Goal: Task Accomplishment & Management: Complete application form

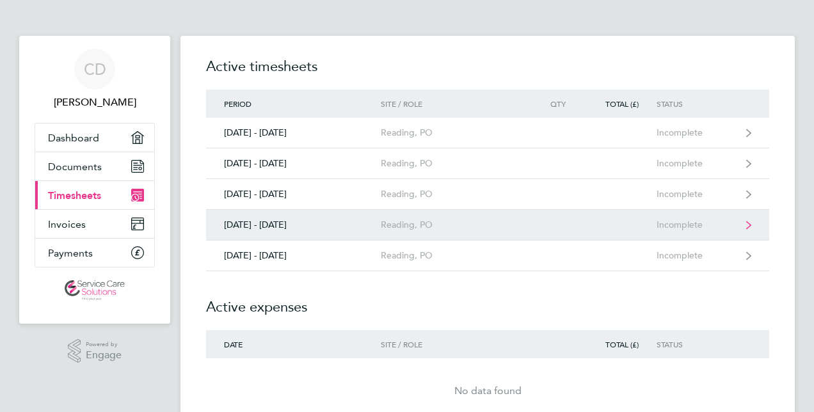
click at [478, 219] on div "Reading, PO" at bounding box center [454, 224] width 147 height 11
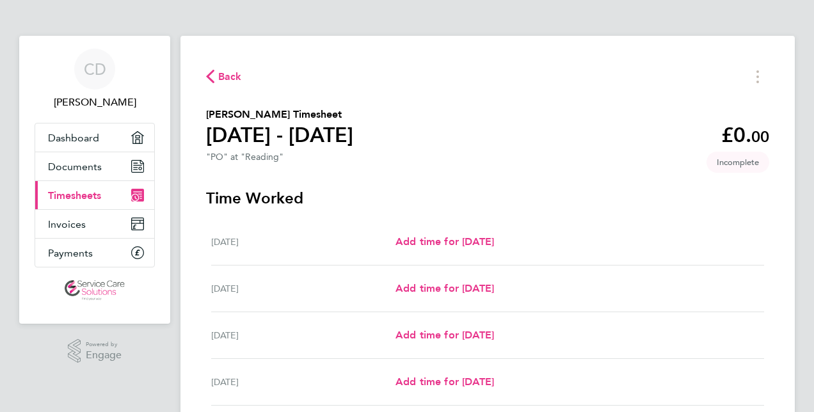
click at [538, 44] on div "Back [PERSON_NAME] Timesheet [DATE] - [DATE] £0. 00 "PO" at "Reading" Incomplet…" at bounding box center [487, 337] width 614 height 602
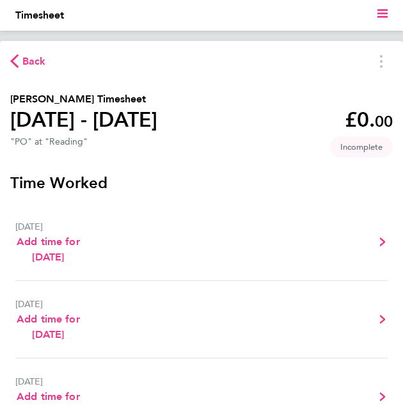
click at [202, 177] on h3 "Time Worked" at bounding box center [201, 183] width 383 height 20
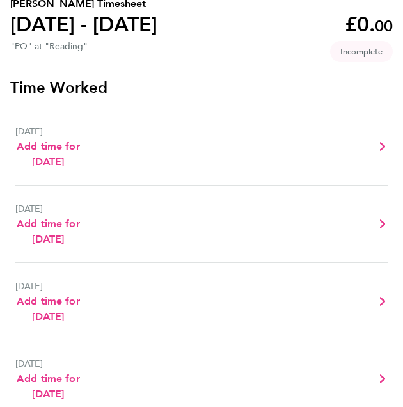
scroll to position [96, 0]
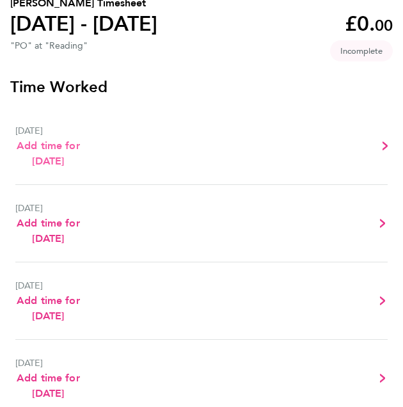
click at [62, 162] on span "Add time for [DATE]" at bounding box center [48, 154] width 63 height 28
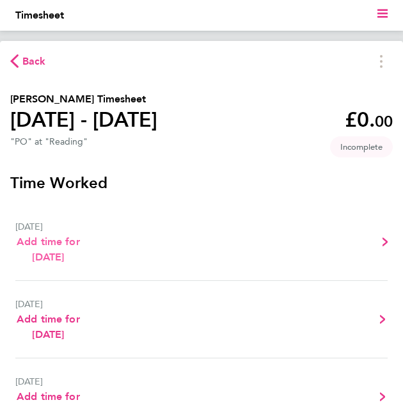
select select "30"
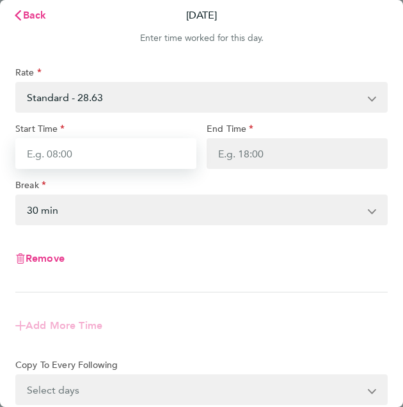
click at [87, 156] on input "Start Time" at bounding box center [105, 153] width 181 height 31
type input "08:10"
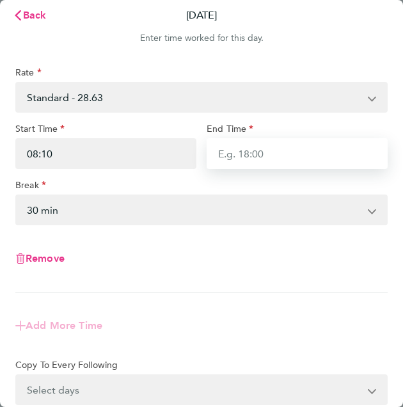
click at [302, 154] on input "End Time" at bounding box center [297, 153] width 181 height 31
type input "13:00"
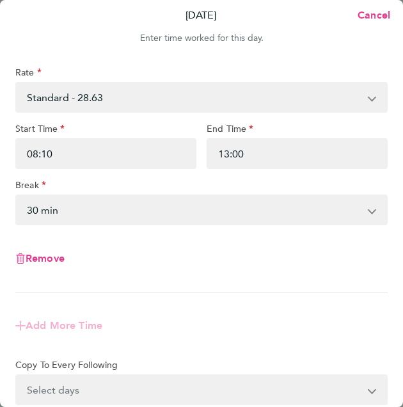
click at [222, 228] on div "Rate Standard - 28.63 Start Time 08:10 End Time 13:00 Break 0 min 15 min 30 min…" at bounding box center [201, 180] width 372 height 226
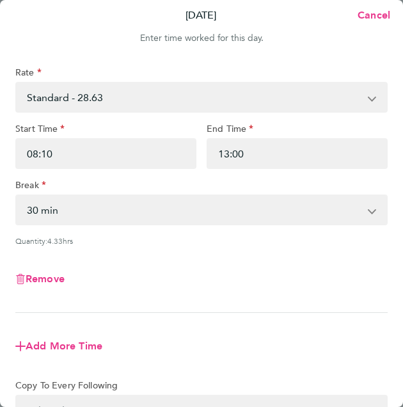
click at [187, 212] on select "0 min 15 min 30 min 45 min 60 min 75 min 90 min" at bounding box center [194, 210] width 355 height 28
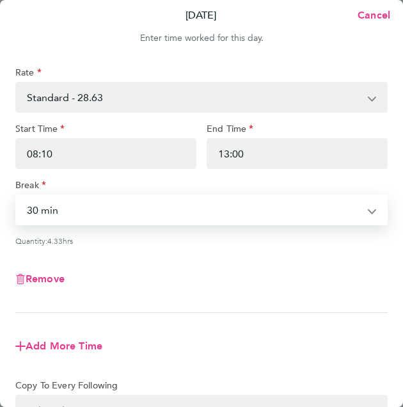
select select "0"
click at [17, 196] on select "0 min 15 min 30 min 45 min 60 min 75 min 90 min" at bounding box center [194, 210] width 355 height 28
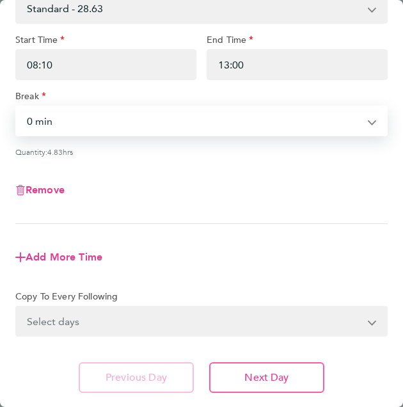
scroll to position [125, 0]
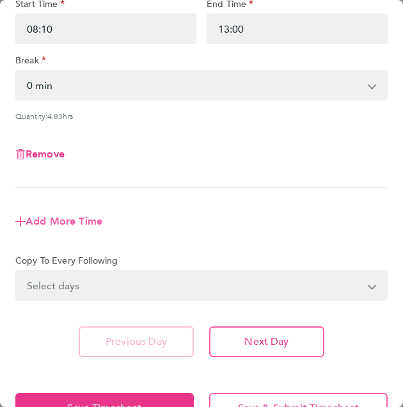
click at [70, 215] on span "Add More Time" at bounding box center [64, 221] width 77 height 12
select select "null"
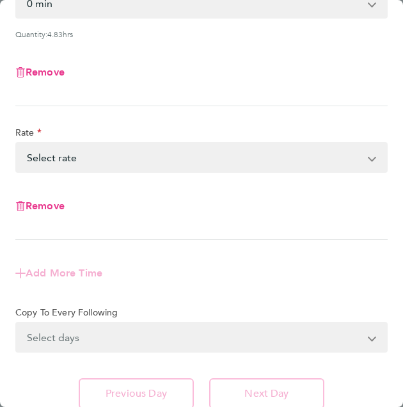
scroll to position [207, 0]
click at [181, 154] on select "Standard - 28.63 Select rate" at bounding box center [194, 157] width 355 height 28
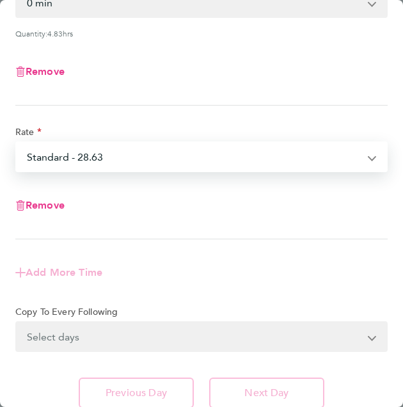
select select "30"
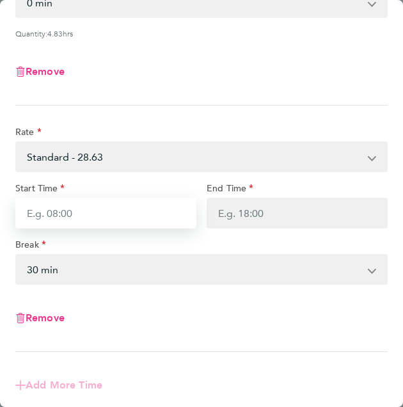
click at [118, 211] on input "Start Time" at bounding box center [105, 213] width 181 height 31
type input "13:15"
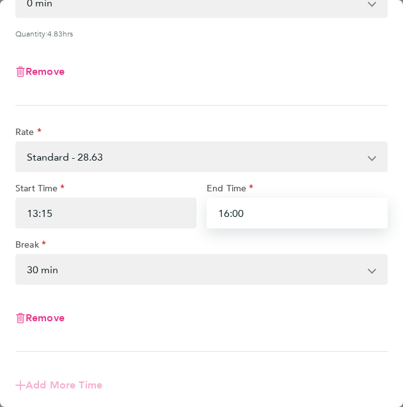
type input "16:00"
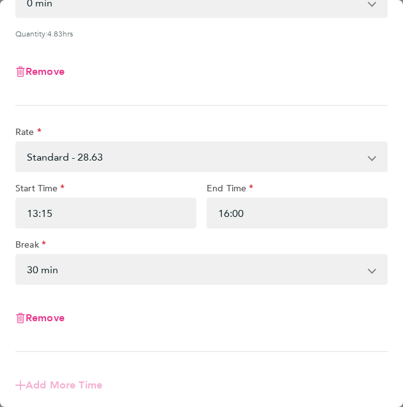
click at [119, 269] on select "0 min 15 min 30 min 45 min 60 min 75 min 90 min" at bounding box center [194, 269] width 355 height 28
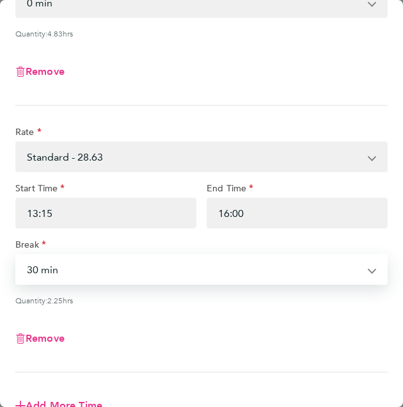
select select "0"
click at [17, 255] on select "0 min 15 min 30 min 45 min 60 min 75 min 90 min" at bounding box center [194, 269] width 355 height 28
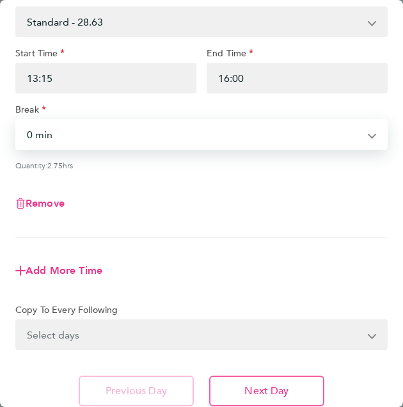
scroll to position [343, 0]
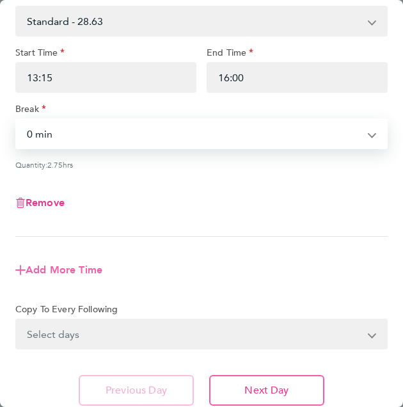
click at [57, 269] on span "Add More Time" at bounding box center [64, 270] width 77 height 12
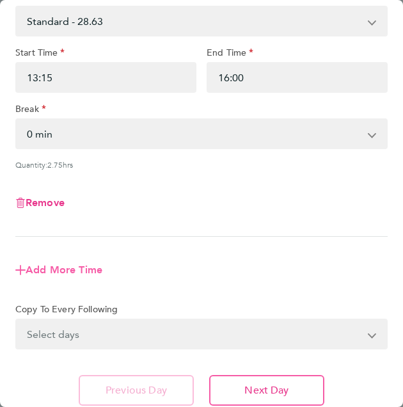
select select "null"
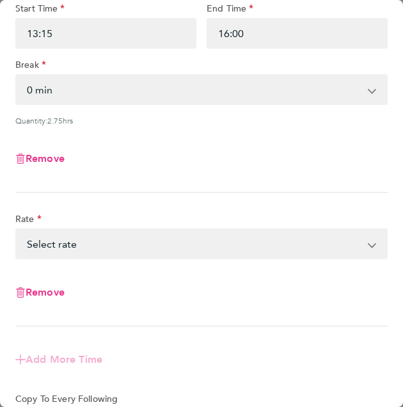
scroll to position [388, 0]
click at [198, 237] on select "Standard - 28.63 Select rate" at bounding box center [194, 243] width 355 height 28
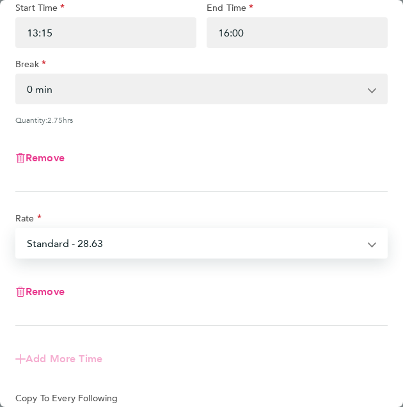
select select "30"
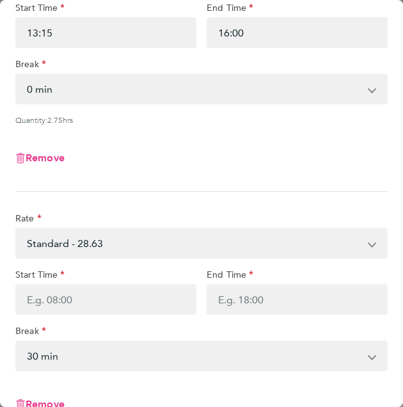
scroll to position [504, 0]
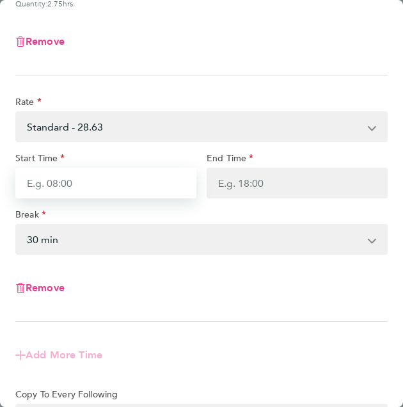
click at [58, 179] on input "Start Time" at bounding box center [105, 183] width 181 height 31
type input "16:10"
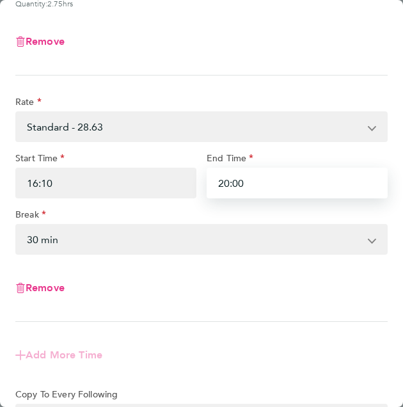
type input "20:00"
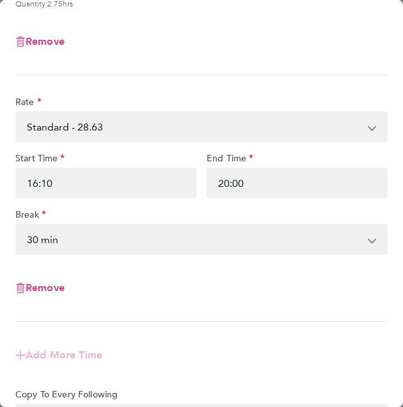
click at [275, 229] on select "0 min 15 min 30 min 45 min 60 min 75 min 90 min" at bounding box center [194, 239] width 355 height 28
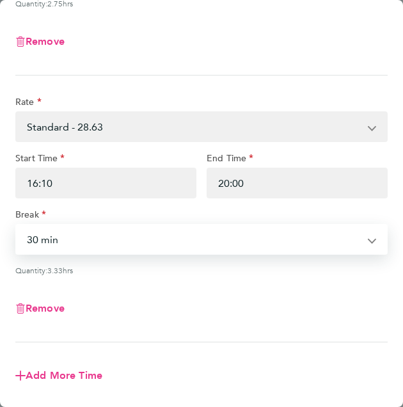
select select "0"
click at [17, 225] on select "0 min 15 min 30 min 45 min 60 min 75 min 90 min" at bounding box center [194, 239] width 355 height 28
click at [227, 259] on div "Rate Standard - 28.63 Start Time 16:10 End Time 20:00 Break 0 min 15 min 30 min…" at bounding box center [201, 219] width 372 height 246
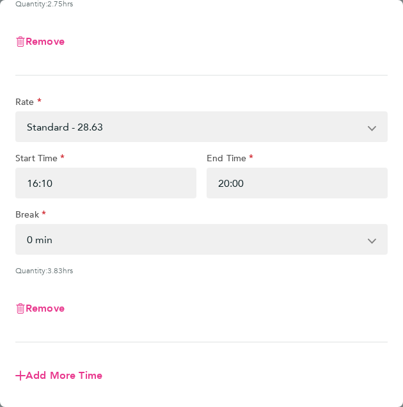
click at [228, 275] on div "Rate Standard - 28.63 Start Time 16:10 End Time 20:00 Break 0 min 15 min 30 min…" at bounding box center [201, 219] width 372 height 246
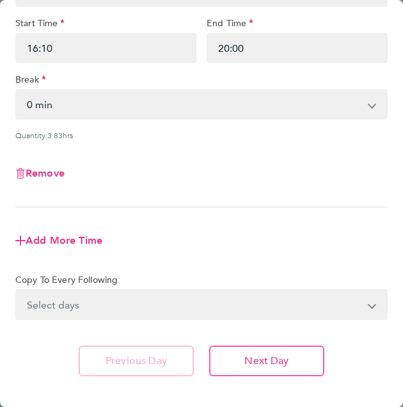
scroll to position [640, 0]
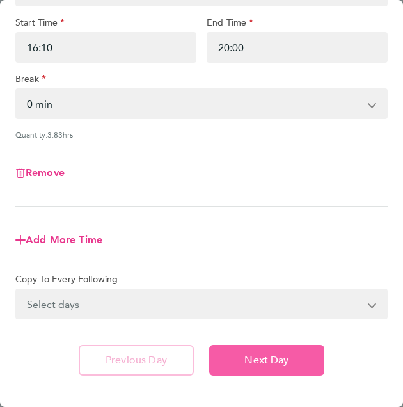
click at [289, 365] on button "Next Day" at bounding box center [266, 360] width 115 height 31
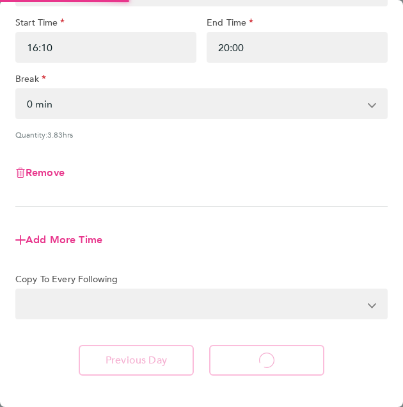
select select "30"
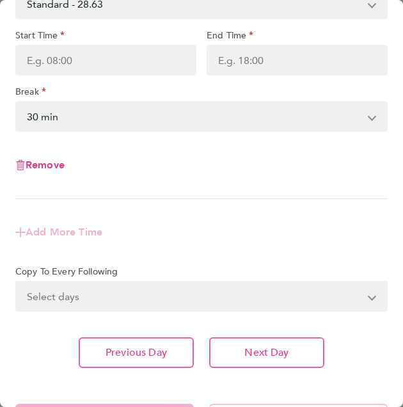
scroll to position [130, 0]
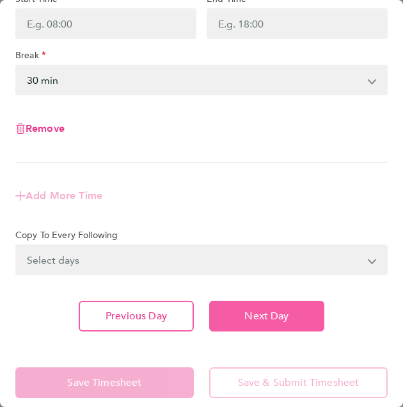
click at [291, 311] on button "Next Day" at bounding box center [266, 316] width 115 height 31
select select "30"
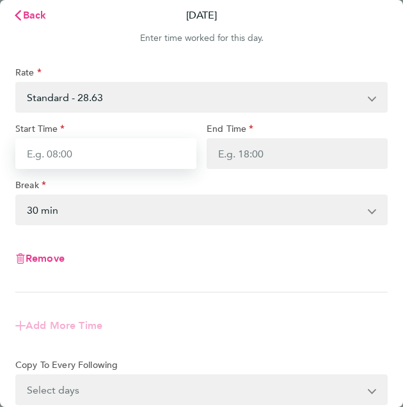
click at [111, 149] on input "Start Time" at bounding box center [105, 153] width 181 height 31
type input "18:00"
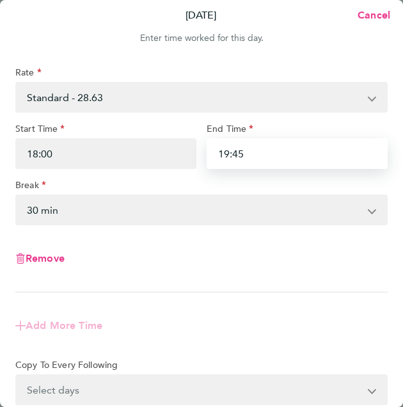
type input "19:45"
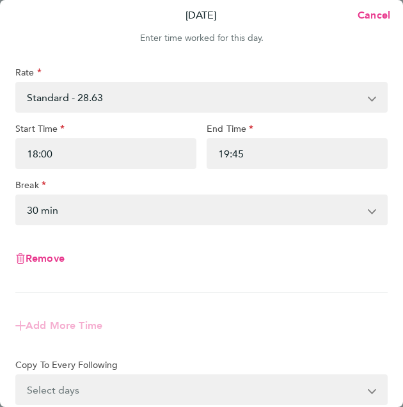
click at [165, 214] on select "0 min 15 min 30 min 45 min 60 min 75 min 90 min" at bounding box center [194, 210] width 355 height 28
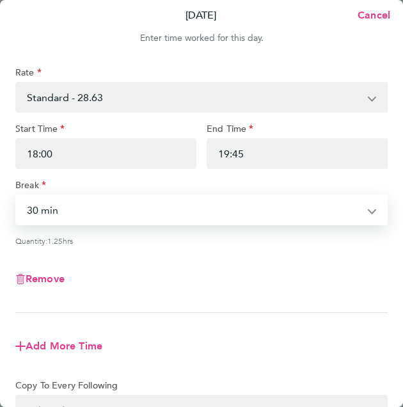
select select "0"
click at [17, 196] on select "0 min 15 min 30 min 45 min 60 min 75 min 90 min" at bounding box center [194, 210] width 355 height 28
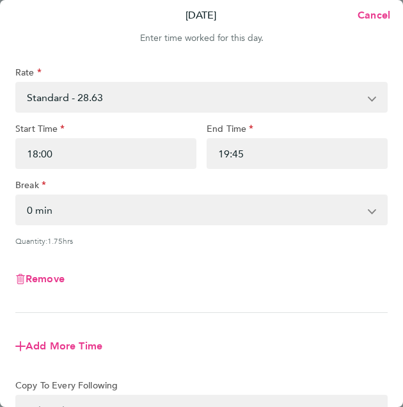
click at [242, 268] on div "Remove" at bounding box center [201, 279] width 383 height 46
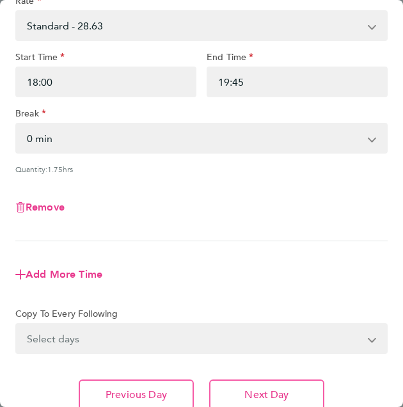
scroll to position [74, 0]
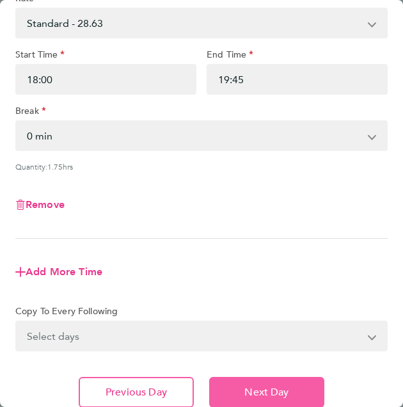
click at [292, 383] on button "Next Day" at bounding box center [266, 392] width 115 height 31
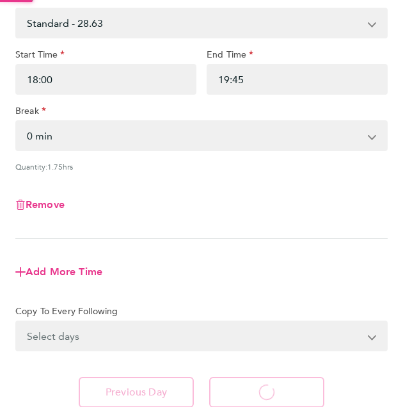
select select "30"
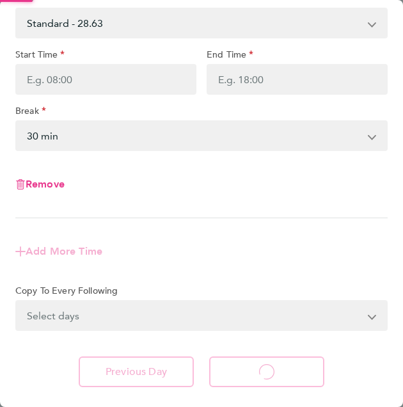
select select "30"
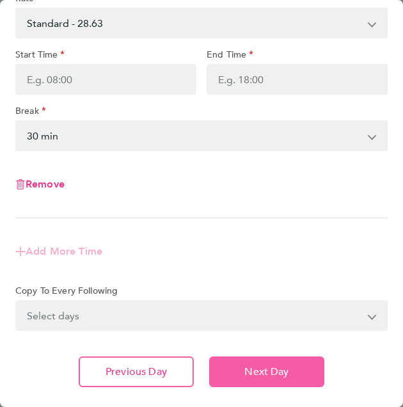
click at [296, 372] on button "Next Day" at bounding box center [266, 371] width 115 height 31
select select "30"
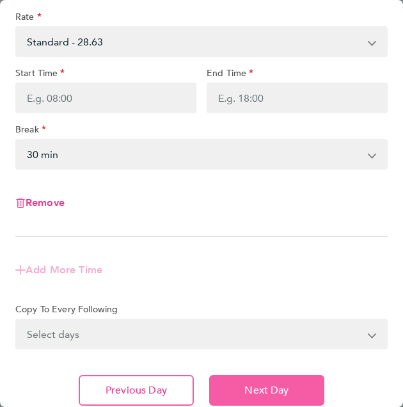
scroll to position [56, 0]
click at [284, 390] on span "Next Day" at bounding box center [266, 390] width 44 height 13
select select "30"
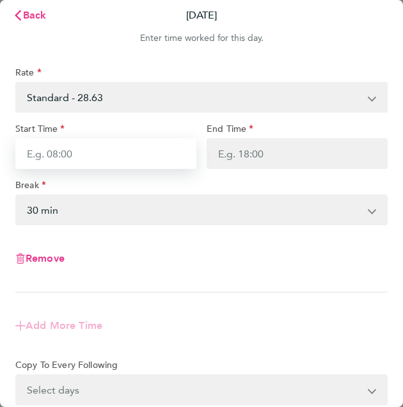
click at [84, 153] on input "Start Time" at bounding box center [105, 153] width 181 height 31
type input "11:30"
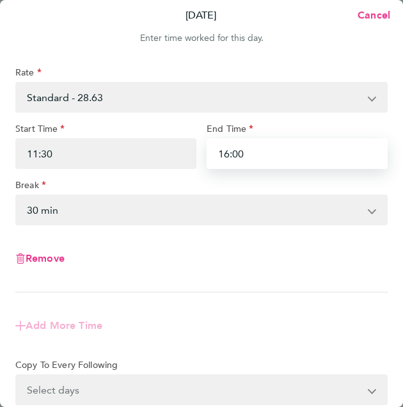
type input "16:00"
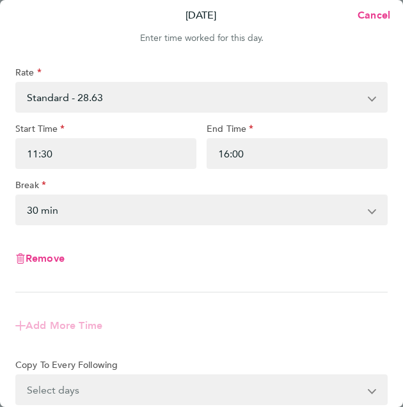
click at [93, 211] on select "0 min 15 min 30 min 45 min 60 min 75 min 90 min" at bounding box center [194, 210] width 355 height 28
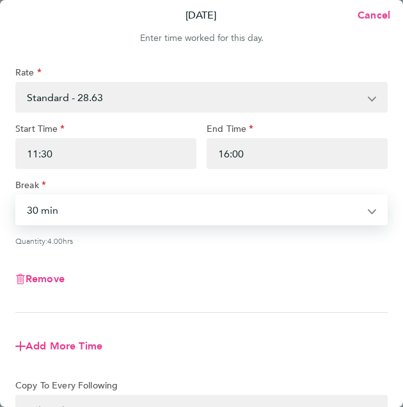
select select "0"
click at [17, 196] on select "0 min 15 min 30 min 45 min 60 min 75 min 90 min" at bounding box center [194, 210] width 355 height 28
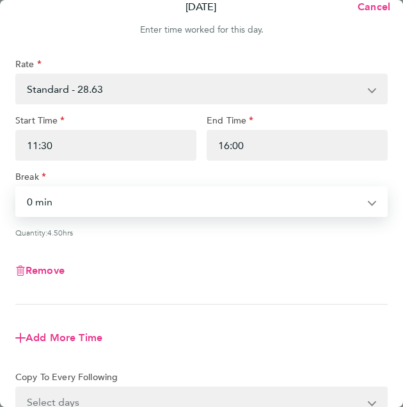
scroll to position [10, 0]
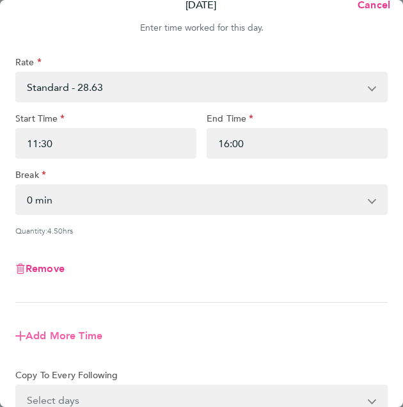
click at [45, 339] on span "Add More Time" at bounding box center [64, 336] width 77 height 12
select select "null"
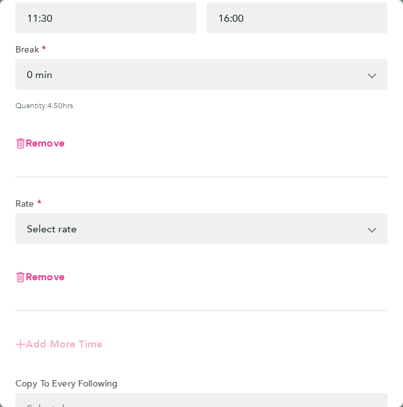
scroll to position [136, 0]
click at [101, 224] on select "Standard - 28.63 Select rate" at bounding box center [194, 228] width 355 height 28
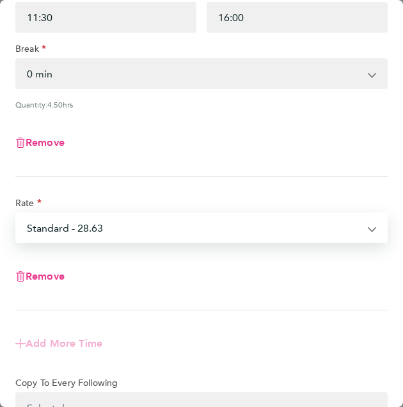
select select "30"
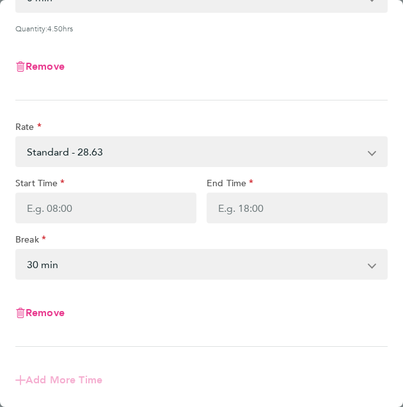
scroll to position [213, 0]
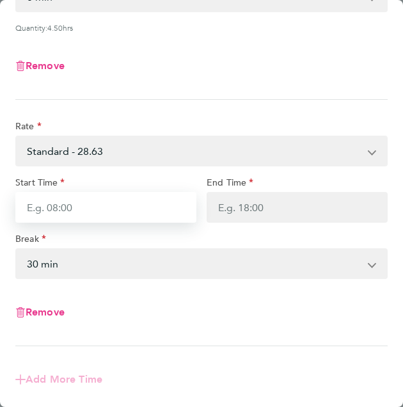
click at [56, 203] on input "Start Time" at bounding box center [105, 207] width 181 height 31
type input "17:30"
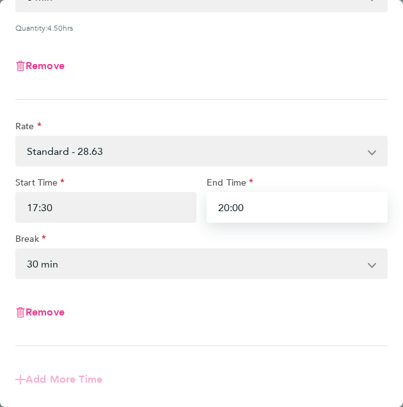
type input "20:00"
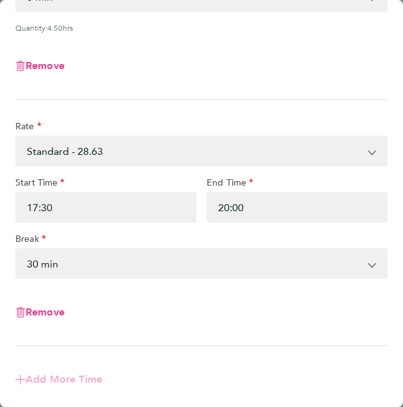
click at [83, 264] on select "0 min 15 min 30 min 45 min 60 min 75 min 90 min" at bounding box center [194, 264] width 355 height 28
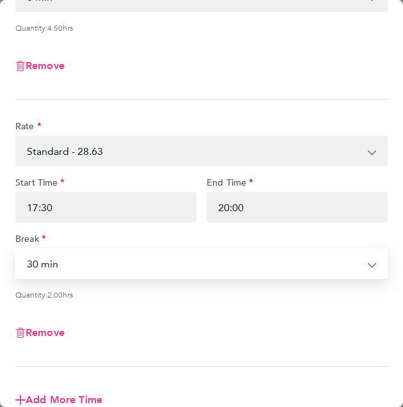
select select "0"
click at [17, 250] on select "0 min 15 min 30 min 45 min 60 min 75 min 90 min" at bounding box center [194, 264] width 355 height 28
click at [210, 319] on div "Remove" at bounding box center [201, 333] width 383 height 46
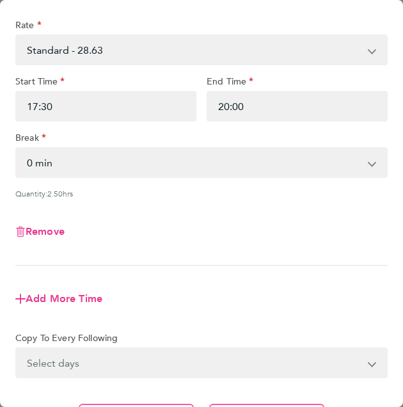
scroll to position [426, 0]
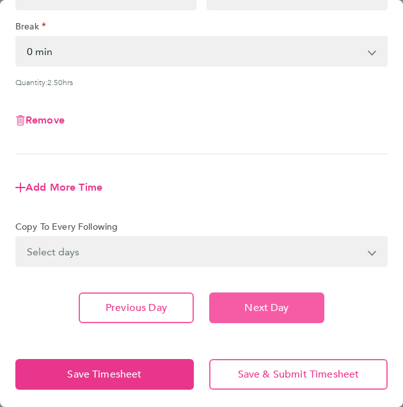
click at [246, 308] on span "Next Day" at bounding box center [266, 307] width 44 height 13
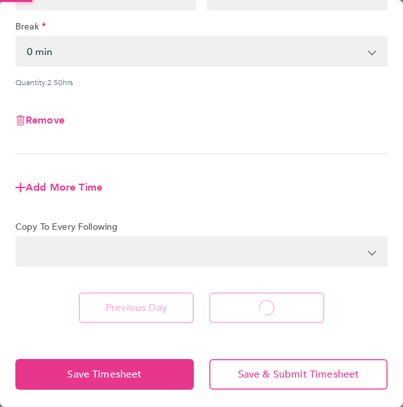
scroll to position [95, 0]
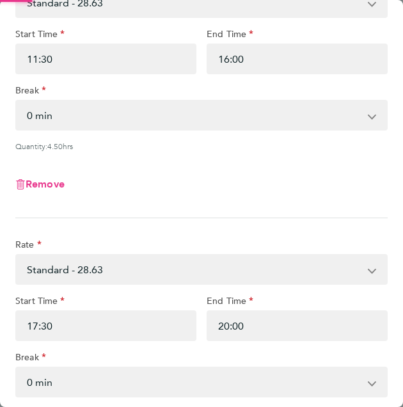
select select "30"
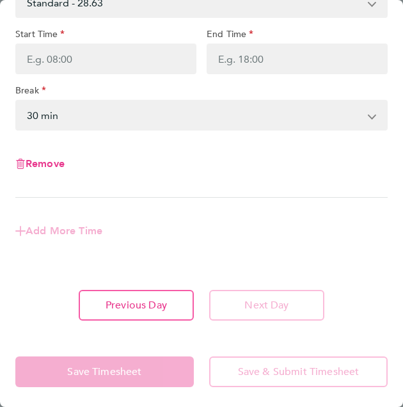
click at [151, 323] on div "Rate Standard - 28.63 Start Time End Time Break 0 min 15 min 30 min 45 min 60 m…" at bounding box center [201, 145] width 403 height 379
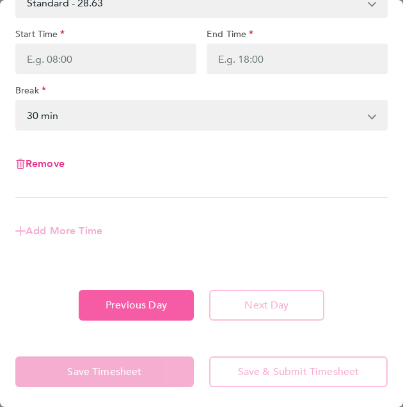
click at [156, 311] on button "Previous Day" at bounding box center [136, 305] width 115 height 31
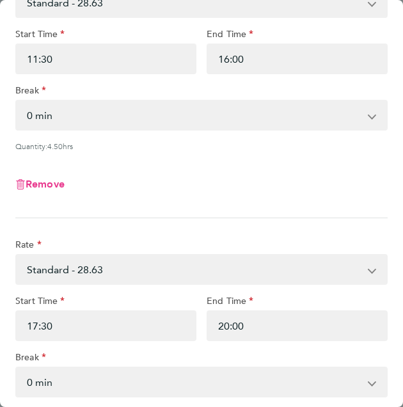
scroll to position [426, 0]
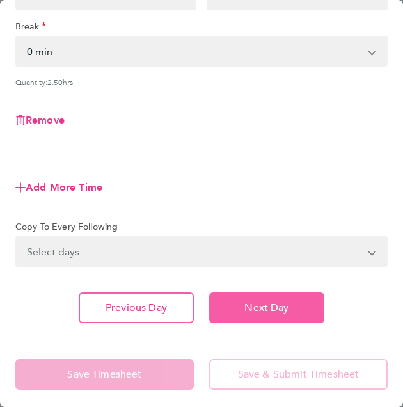
click at [267, 317] on button "Next Day" at bounding box center [266, 307] width 115 height 31
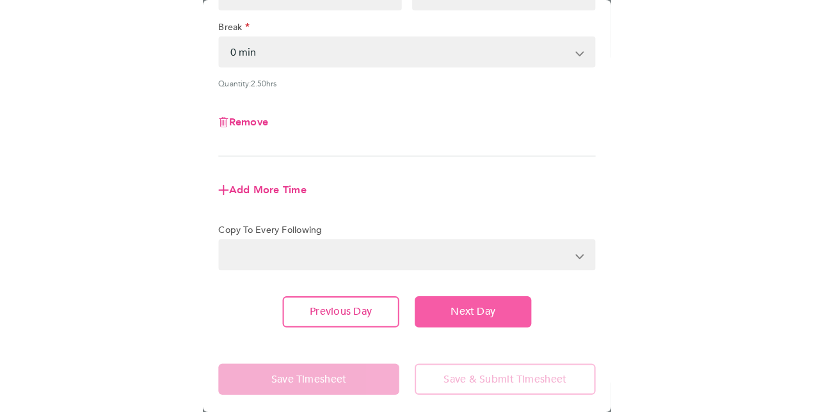
scroll to position [95, 0]
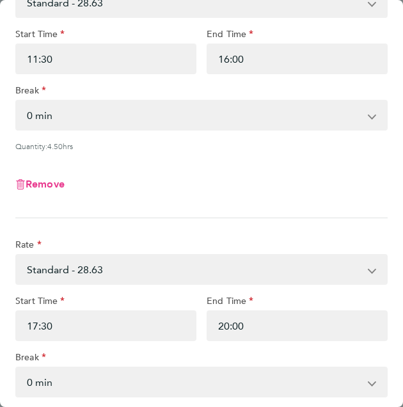
select select "30"
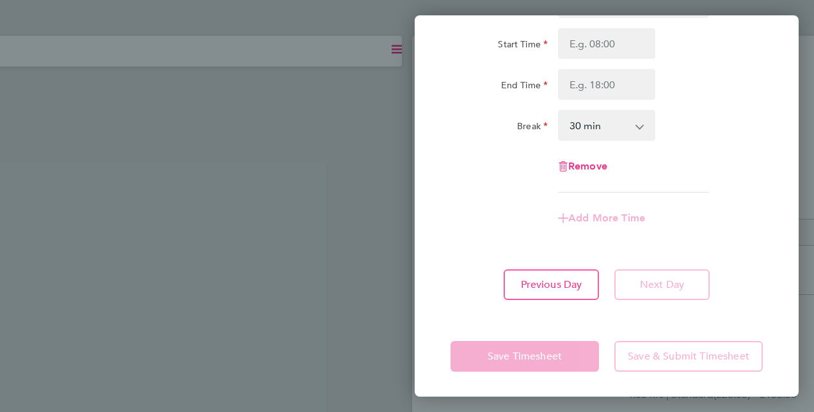
scroll to position [0, 0]
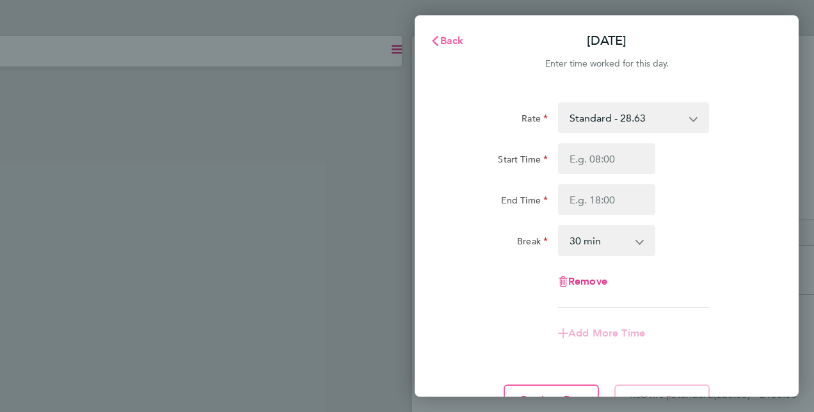
click at [447, 41] on span "Back" at bounding box center [452, 41] width 24 height 12
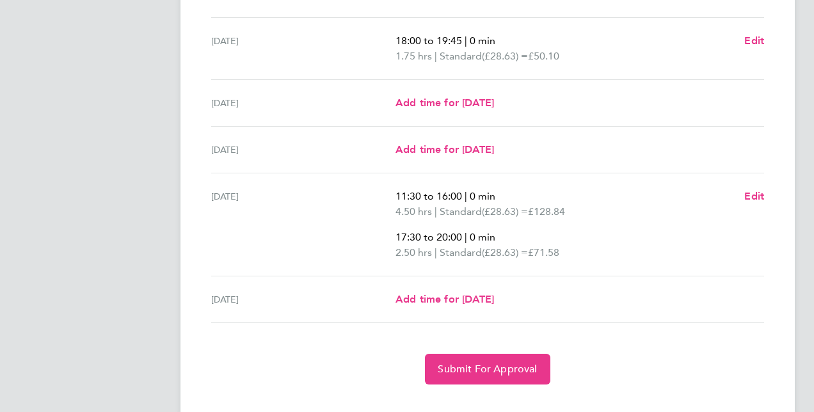
scroll to position [530, 0]
click at [435, 294] on span "Add time for [DATE]" at bounding box center [444, 298] width 99 height 12
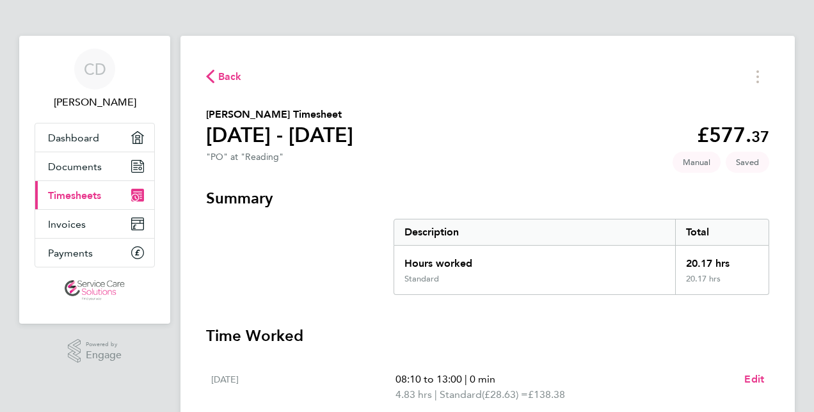
select select "30"
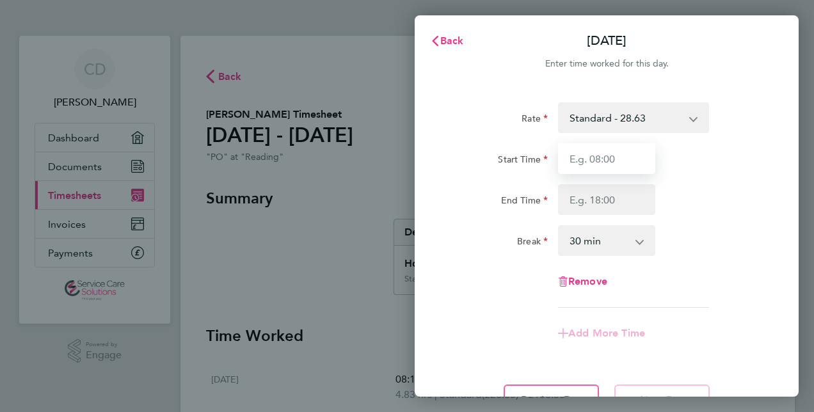
click at [596, 164] on input "Start Time" at bounding box center [606, 158] width 97 height 31
type input "10:00"
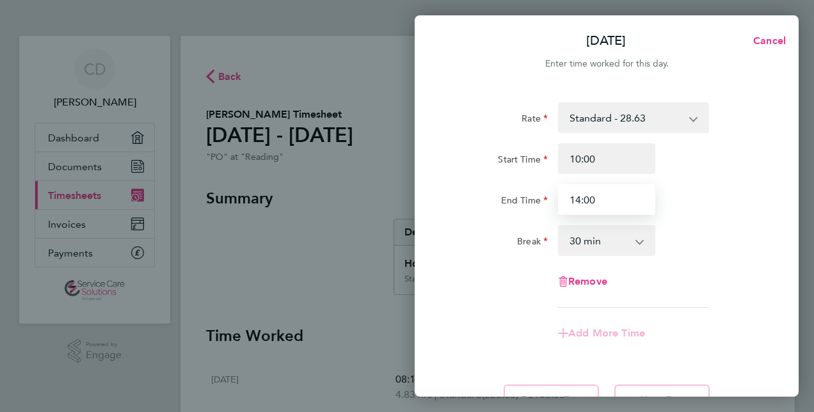
type input "14:00"
click at [617, 244] on select "0 min 15 min 30 min 45 min 60 min 75 min 90 min" at bounding box center [598, 241] width 79 height 28
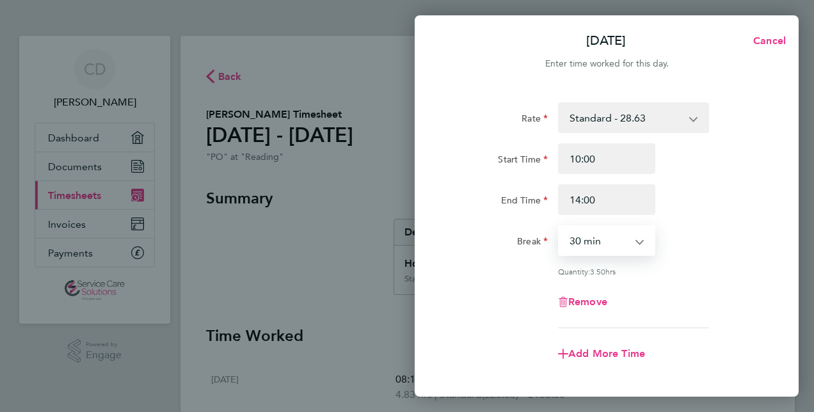
select select "0"
click at [559, 227] on select "0 min 15 min 30 min 45 min 60 min 75 min 90 min" at bounding box center [598, 241] width 79 height 28
click at [713, 217] on div "Rate Standard - 28.63 Start Time 10:00 End Time 14:00 Break 0 min 15 min 30 min…" at bounding box center [607, 215] width 312 height 226
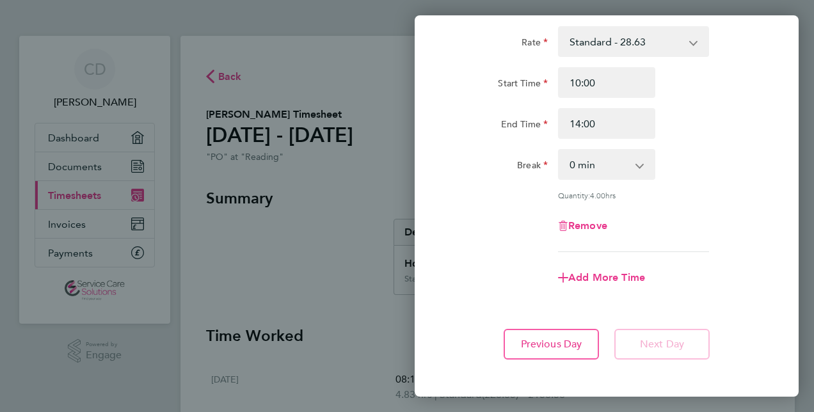
scroll to position [77, 0]
click at [588, 276] on span "Add More Time" at bounding box center [606, 277] width 77 height 12
select select "null"
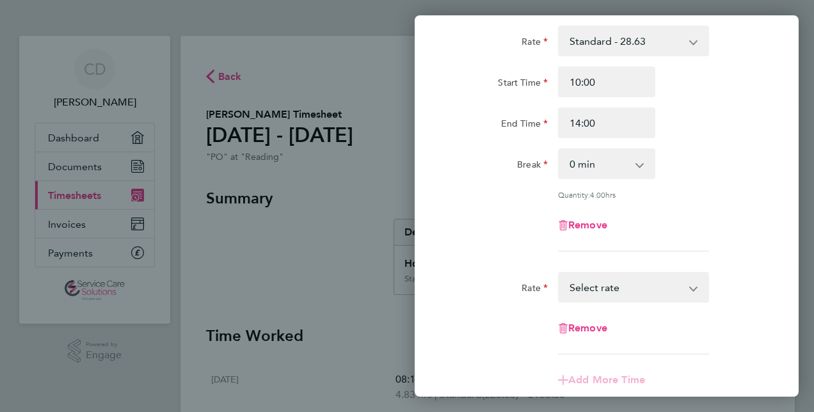
click at [586, 279] on select "Standard - 28.63 Select rate" at bounding box center [625, 287] width 133 height 28
select select "30"
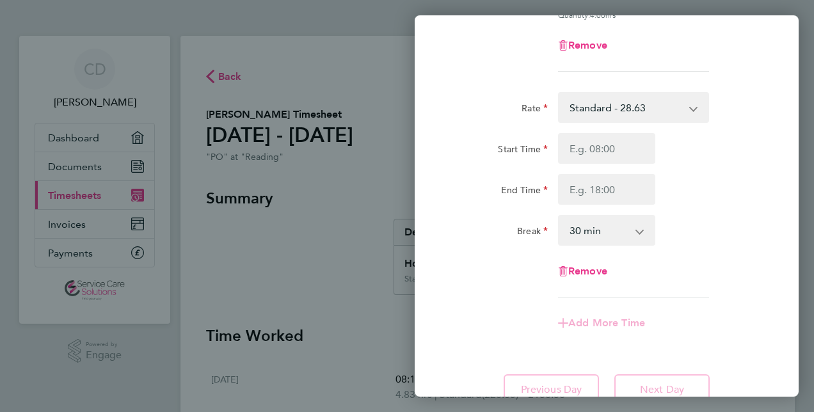
scroll to position [257, 0]
click at [584, 147] on input "Start Time" at bounding box center [606, 147] width 97 height 31
type input "14:30"
type input "16:00"
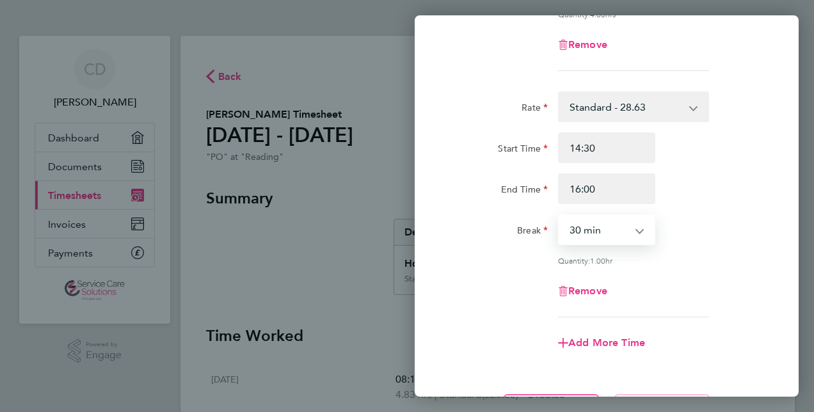
click at [627, 230] on select "0 min 15 min 30 min 45 min 60 min 75 min" at bounding box center [598, 230] width 79 height 28
select select "0"
click at [559, 216] on select "0 min 15 min 30 min 45 min 60 min 75 min" at bounding box center [598, 230] width 79 height 28
click at [709, 209] on div "Rate Standard - 28.63 Start Time 14:30 End Time 16:00 Break 0 min 15 min 30 min…" at bounding box center [607, 205] width 312 height 226
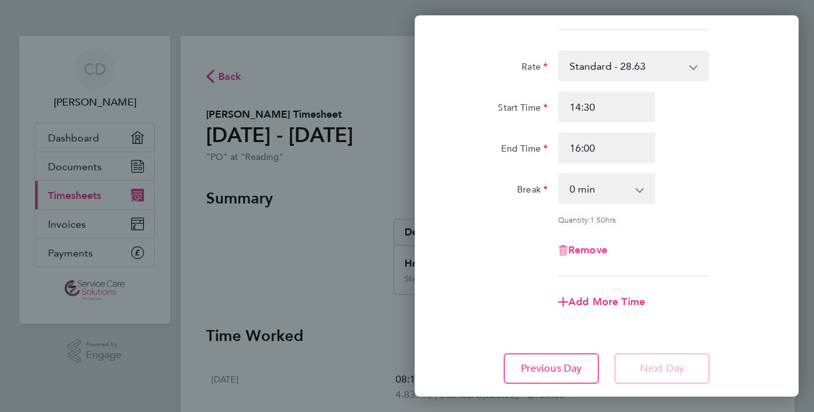
scroll to position [297, 0]
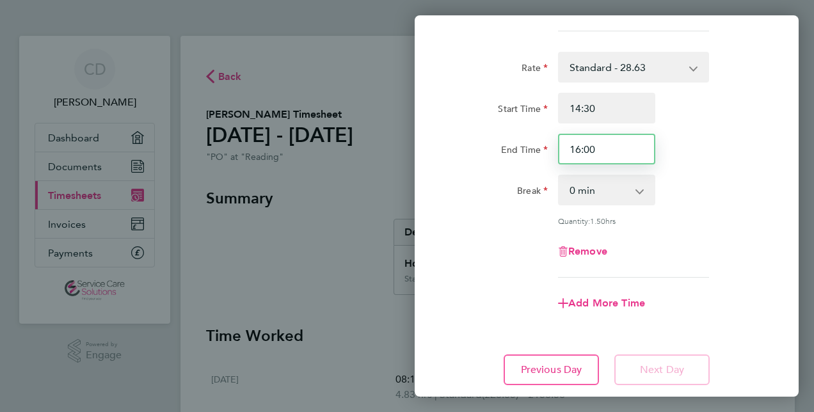
click at [616, 147] on input "16:00" at bounding box center [606, 149] width 97 height 31
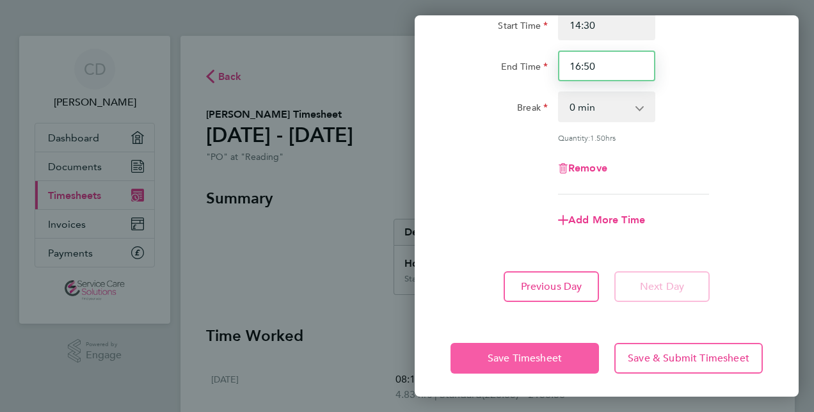
type input "16:50"
click at [540, 349] on button "Save Timesheet" at bounding box center [525, 358] width 148 height 31
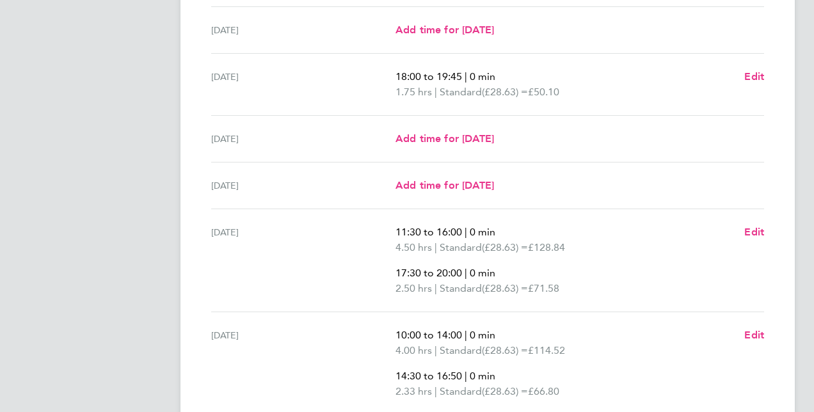
scroll to position [607, 0]
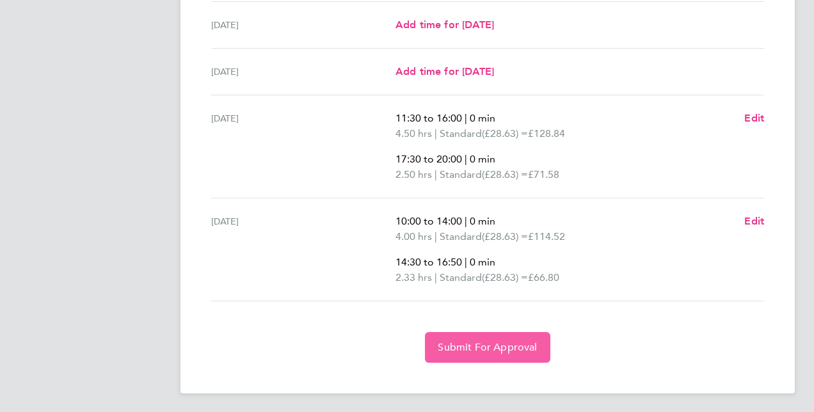
click at [511, 343] on span "Submit For Approval" at bounding box center [487, 347] width 99 height 13
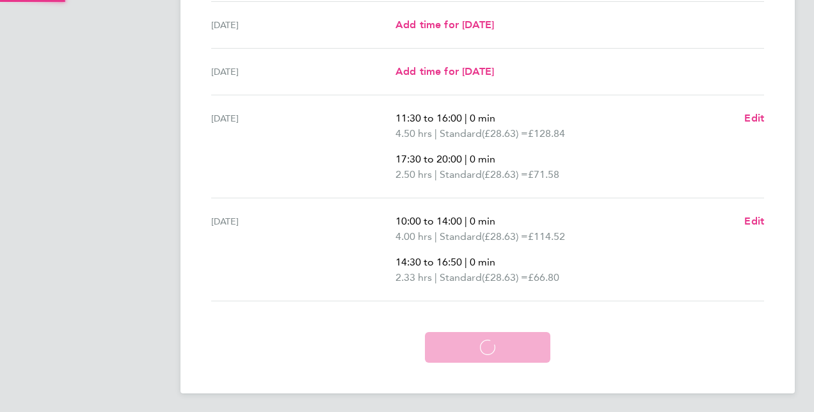
scroll to position [546, 0]
